Goal: Find specific page/section: Find specific page/section

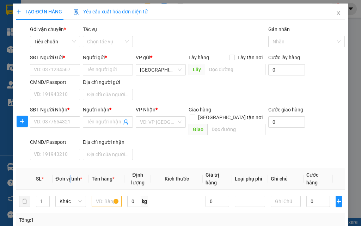
click at [71, 179] on th "Đơn vị tính *" at bounding box center [71, 178] width 36 height 21
click at [73, 179] on th "Đơn vị tính *" at bounding box center [71, 178] width 36 height 21
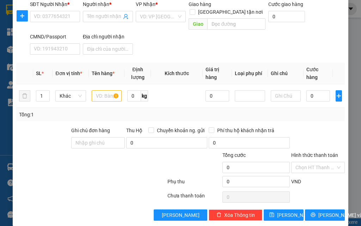
scroll to position [106, 0]
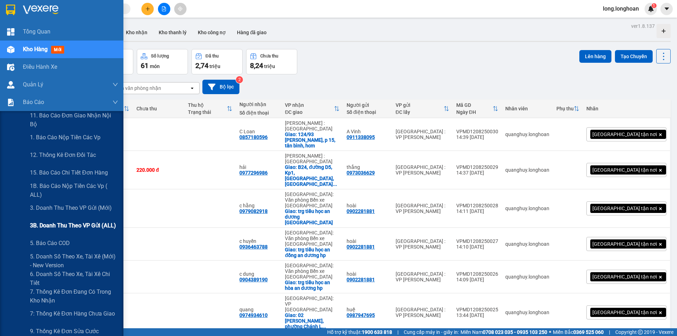
click at [82, 223] on span "3B. Doanh Thu theo VP Gửi (ALL)" at bounding box center [73, 225] width 86 height 9
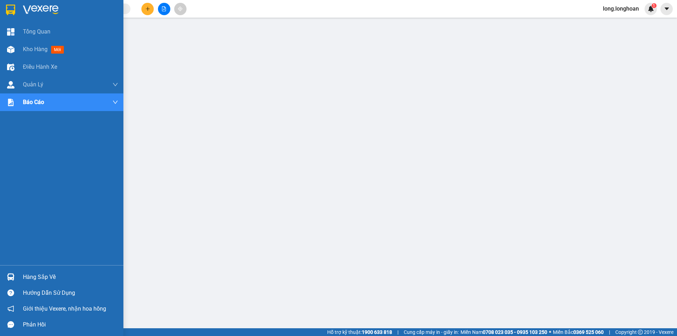
click at [8, 9] on img at bounding box center [10, 10] width 9 height 11
